Goal: Find specific page/section: Find specific page/section

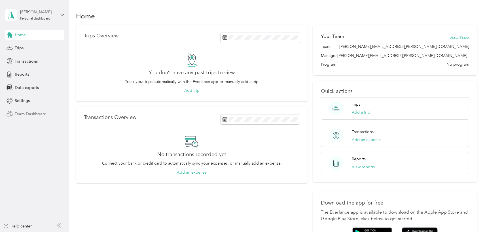
click at [25, 114] on span "Team Dashboard" at bounding box center [31, 114] width 32 height 6
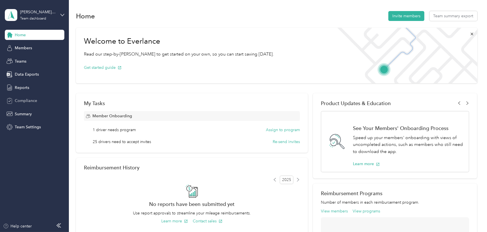
click at [24, 97] on div "Compliance" at bounding box center [34, 101] width 59 height 10
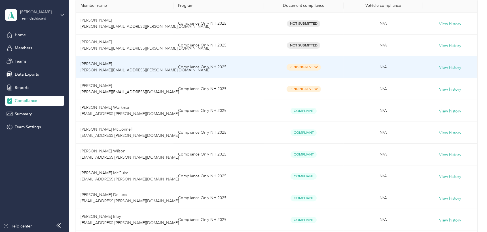
scroll to position [129, 0]
